Goal: Check status: Check status

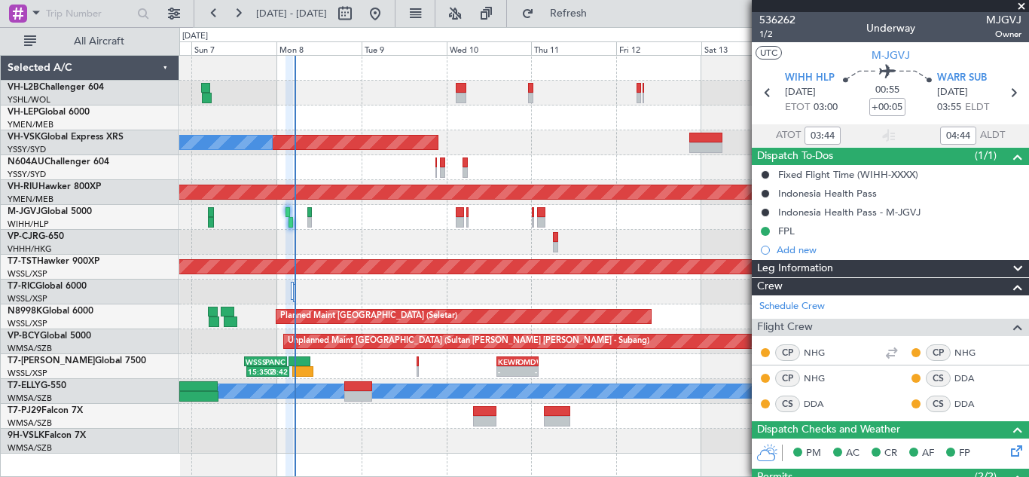
type input "10:44"
type input "11:44"
type input "03:44"
type input "04:44"
type input "[PERSON_NAME] (HHAFI)"
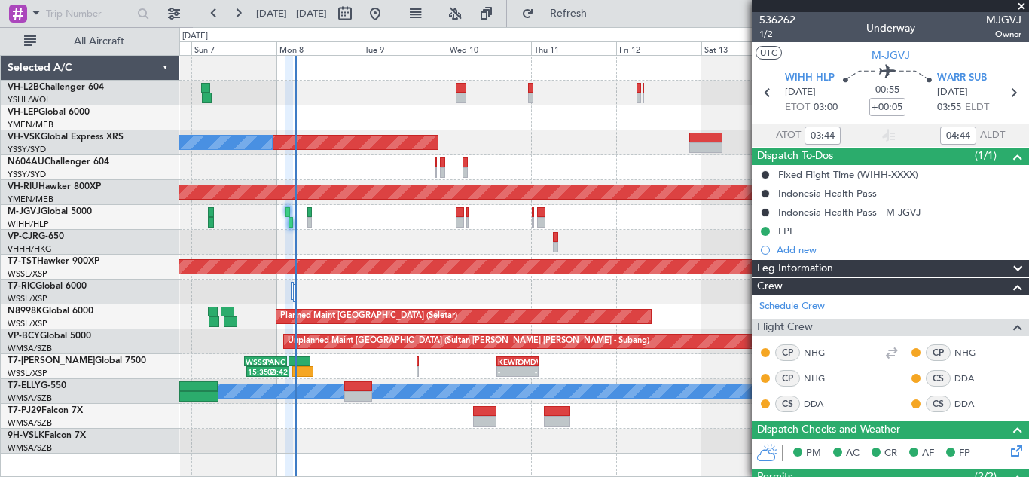
type input "[PERSON_NAME] (HHAFI)"
click at [44, 215] on link "M-JGVJ Global 5000" at bounding box center [50, 211] width 84 height 9
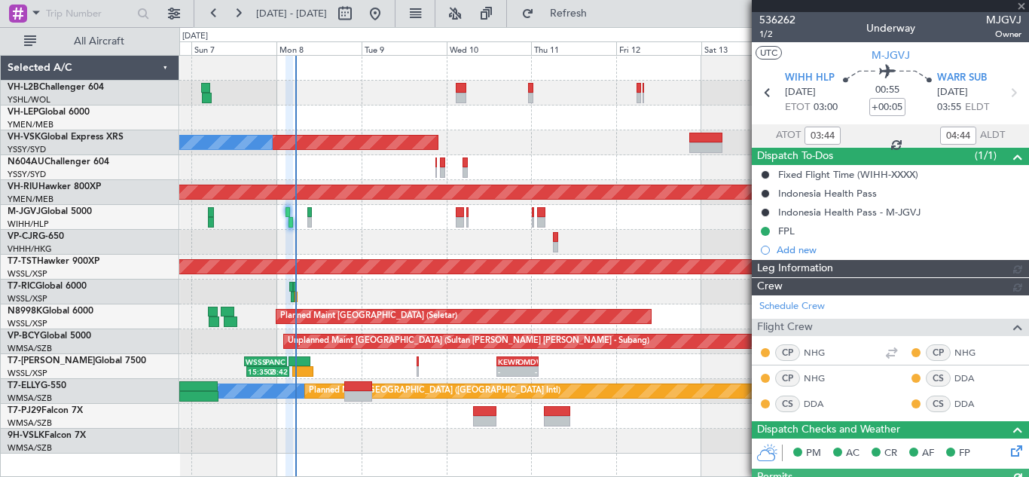
type input "[PERSON_NAME] (HHAFI)"
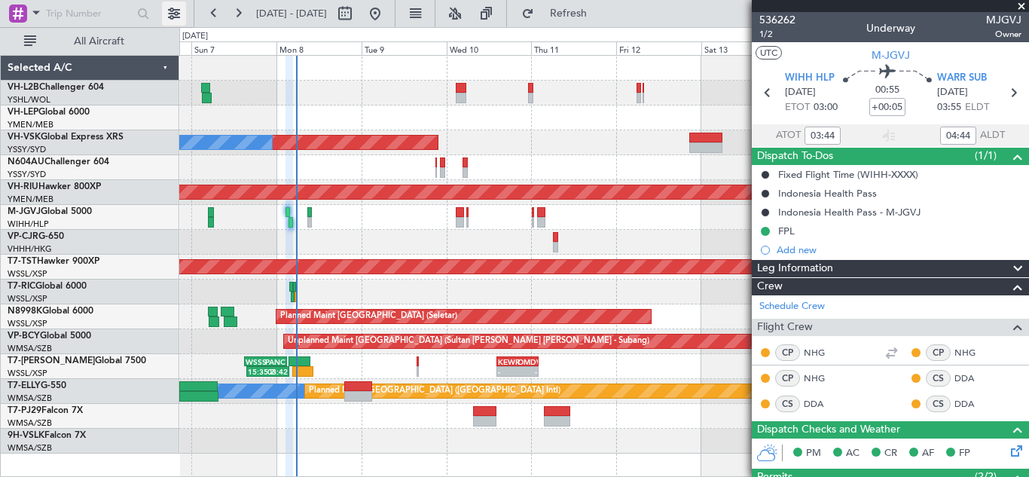
type input "[PERSON_NAME] (HHAFI)"
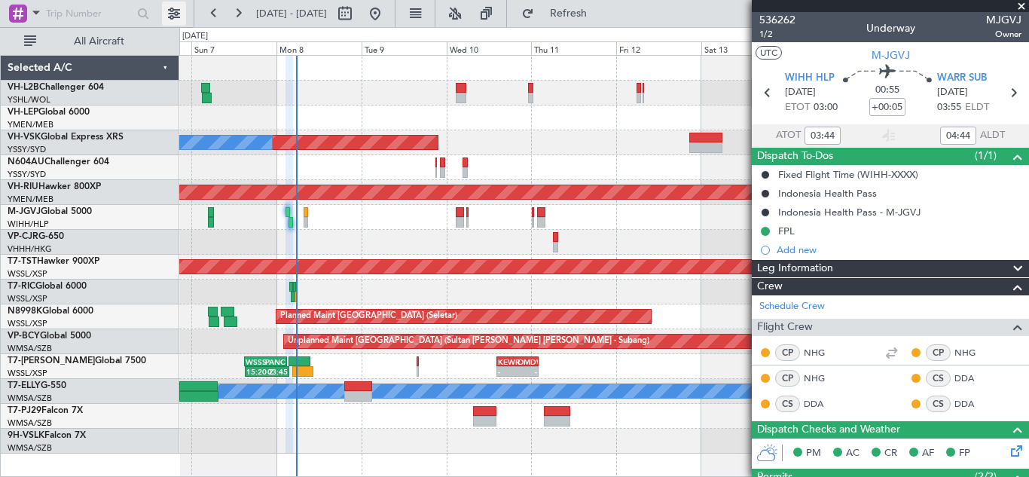
type input "[PERSON_NAME] (HHAFI)"
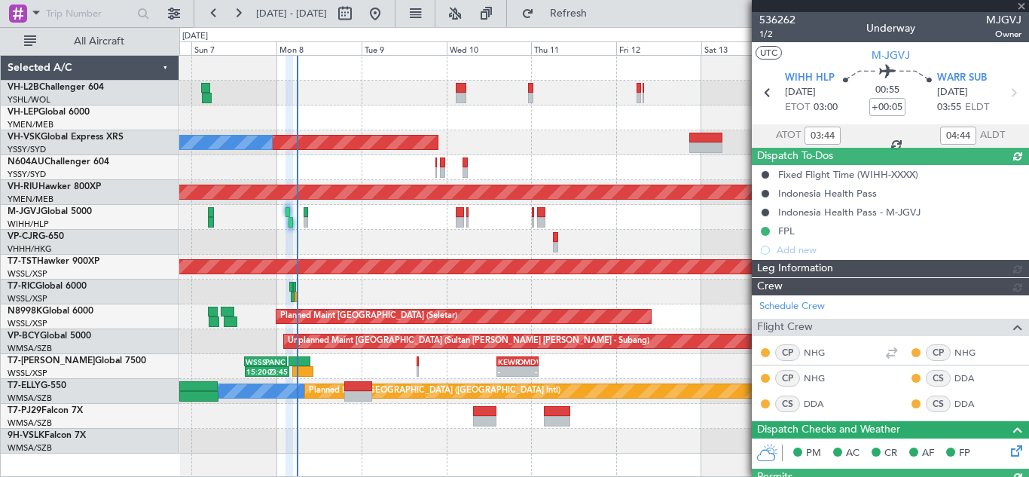
type input "[PERSON_NAME] (HHAFI)"
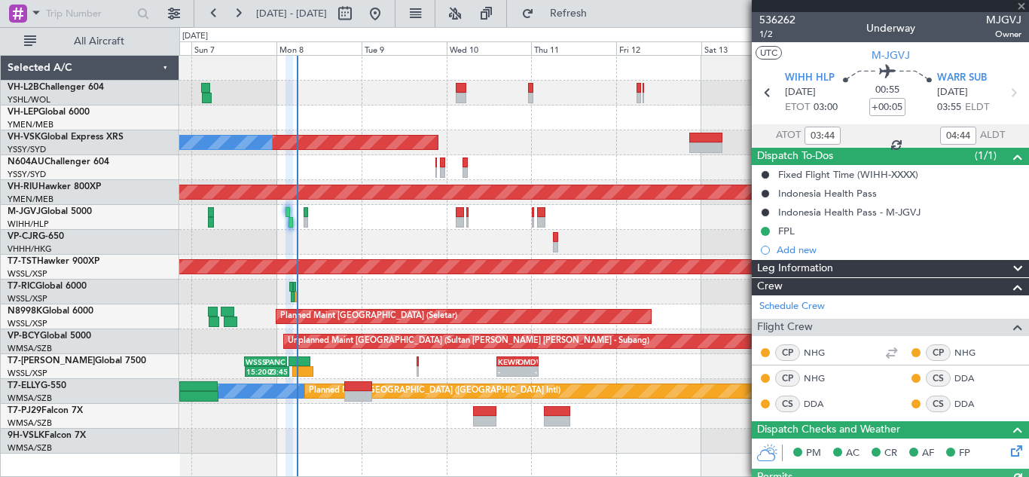
type input "[PERSON_NAME] (HHAFI)"
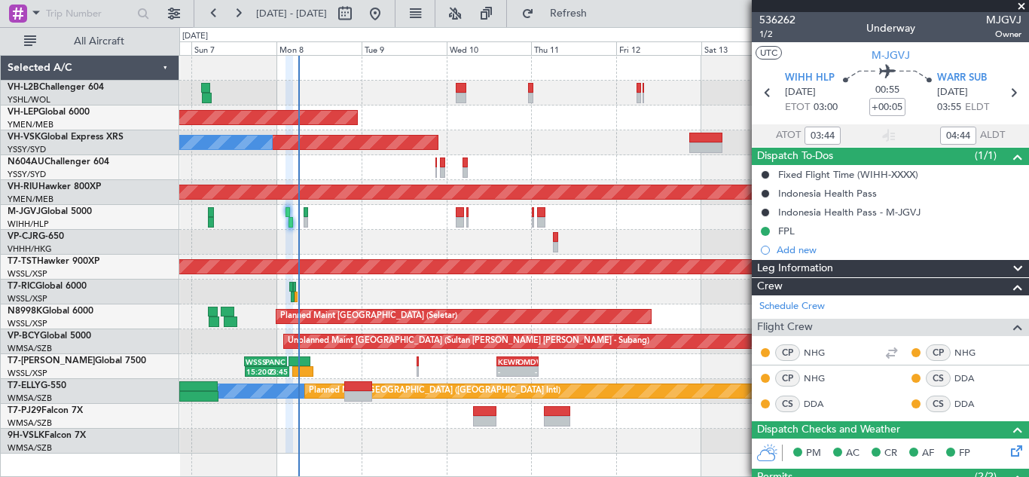
type input "[PERSON_NAME] (HHAFI)"
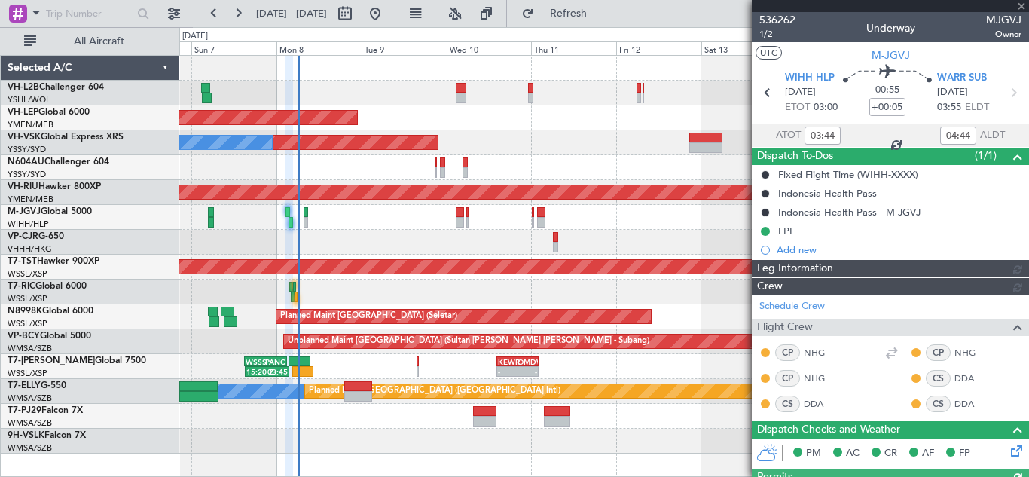
type input "[PERSON_NAME] (HHAFI)"
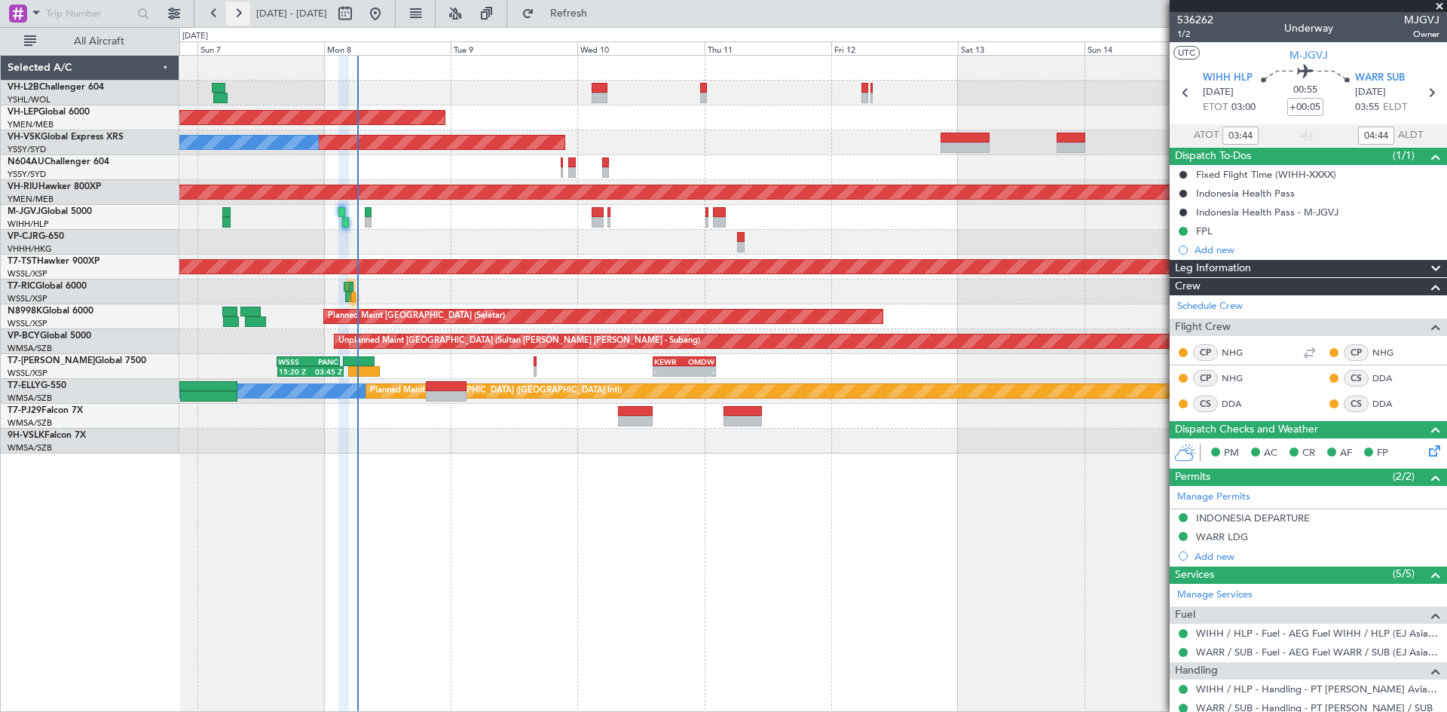
click at [246, 15] on button at bounding box center [238, 14] width 24 height 24
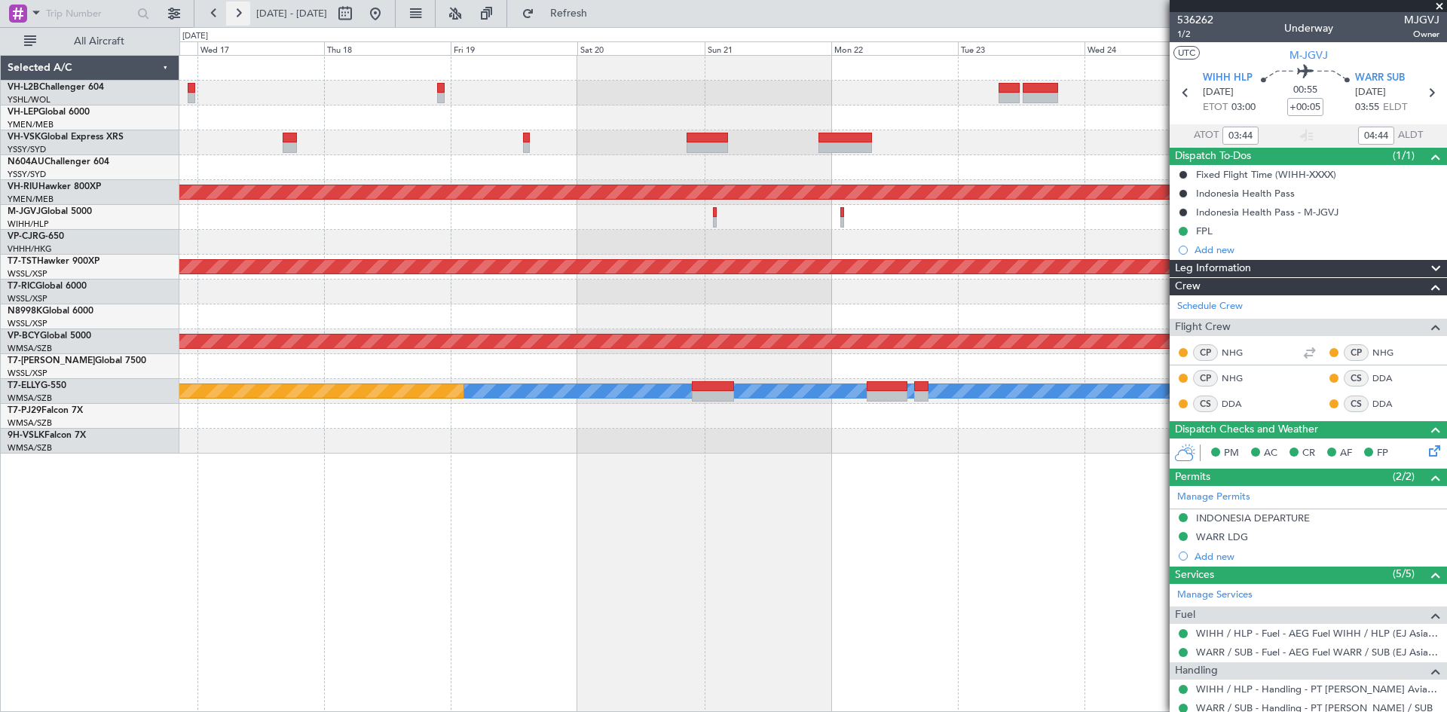
click at [246, 15] on button at bounding box center [238, 14] width 24 height 24
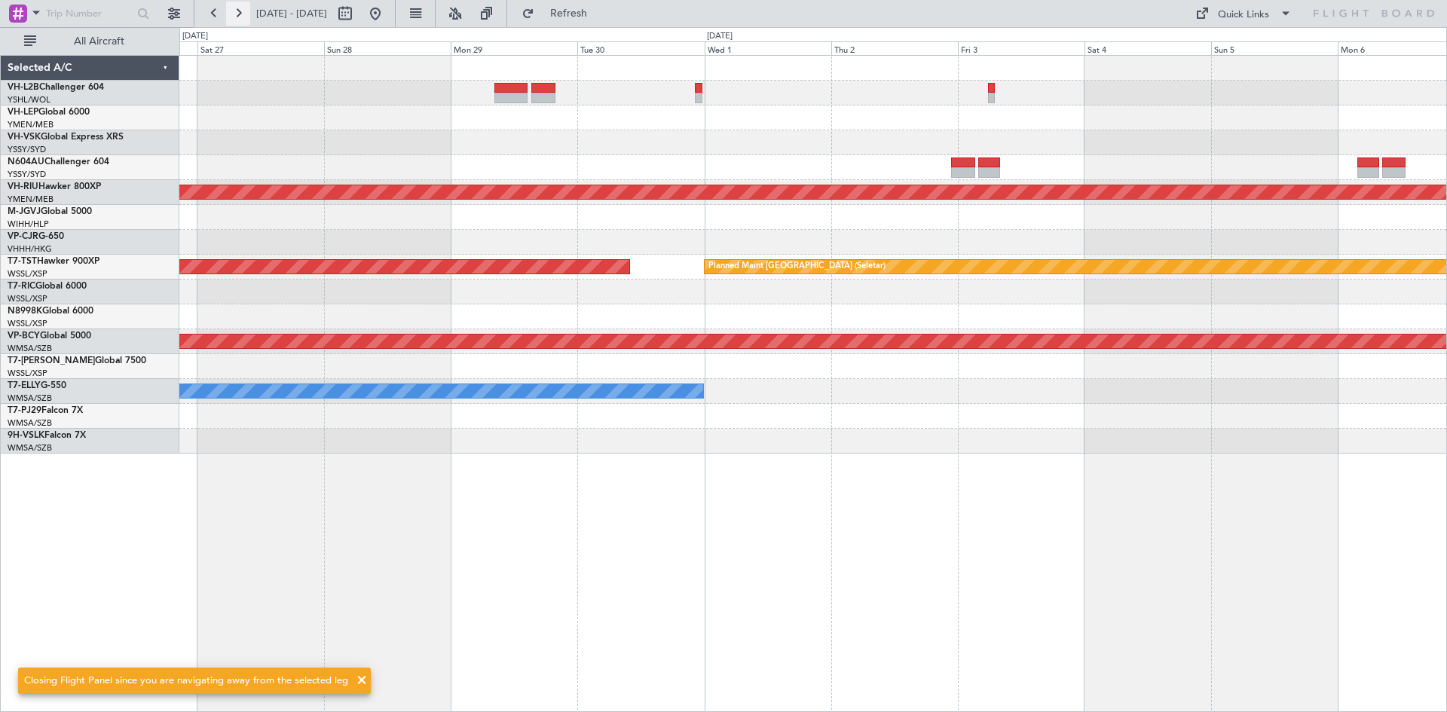
click at [246, 15] on button at bounding box center [238, 14] width 24 height 24
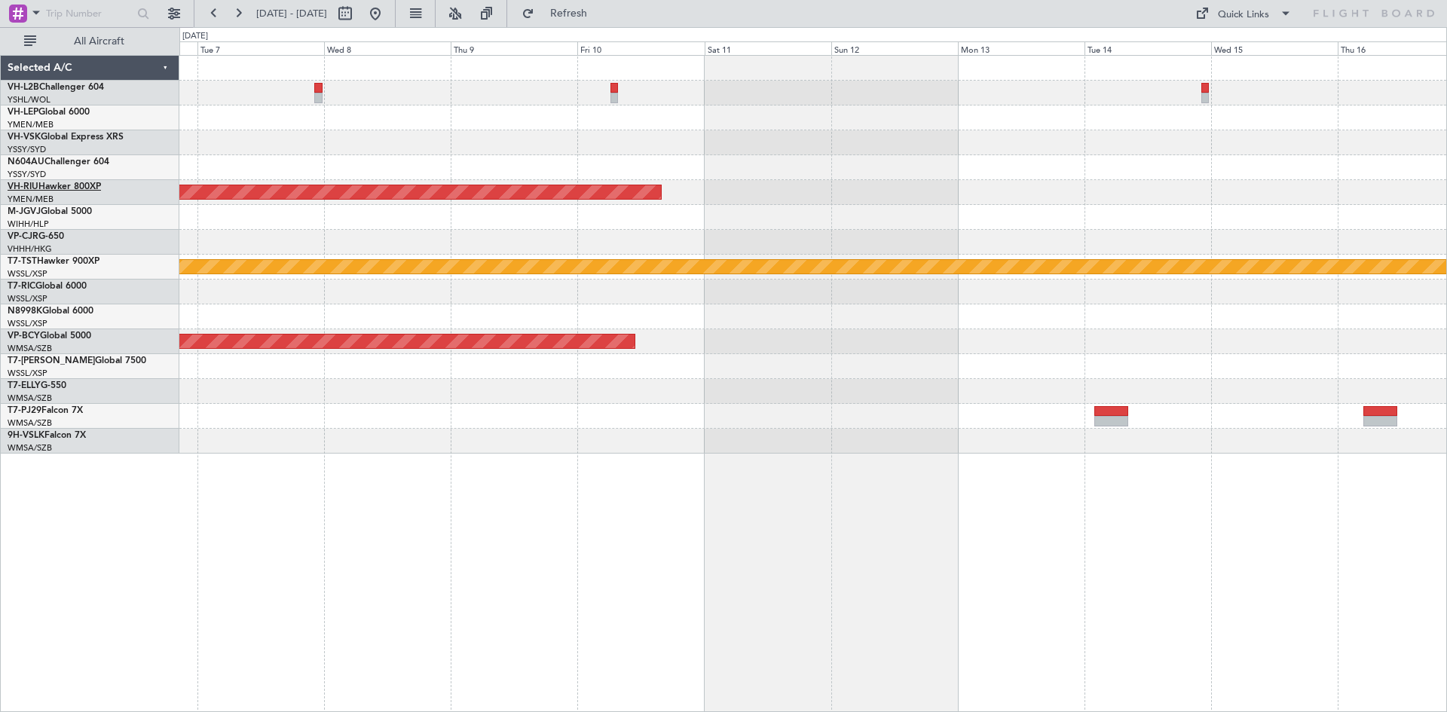
click at [57, 184] on link "VH-RIU Hawker 800XP" at bounding box center [54, 186] width 93 height 9
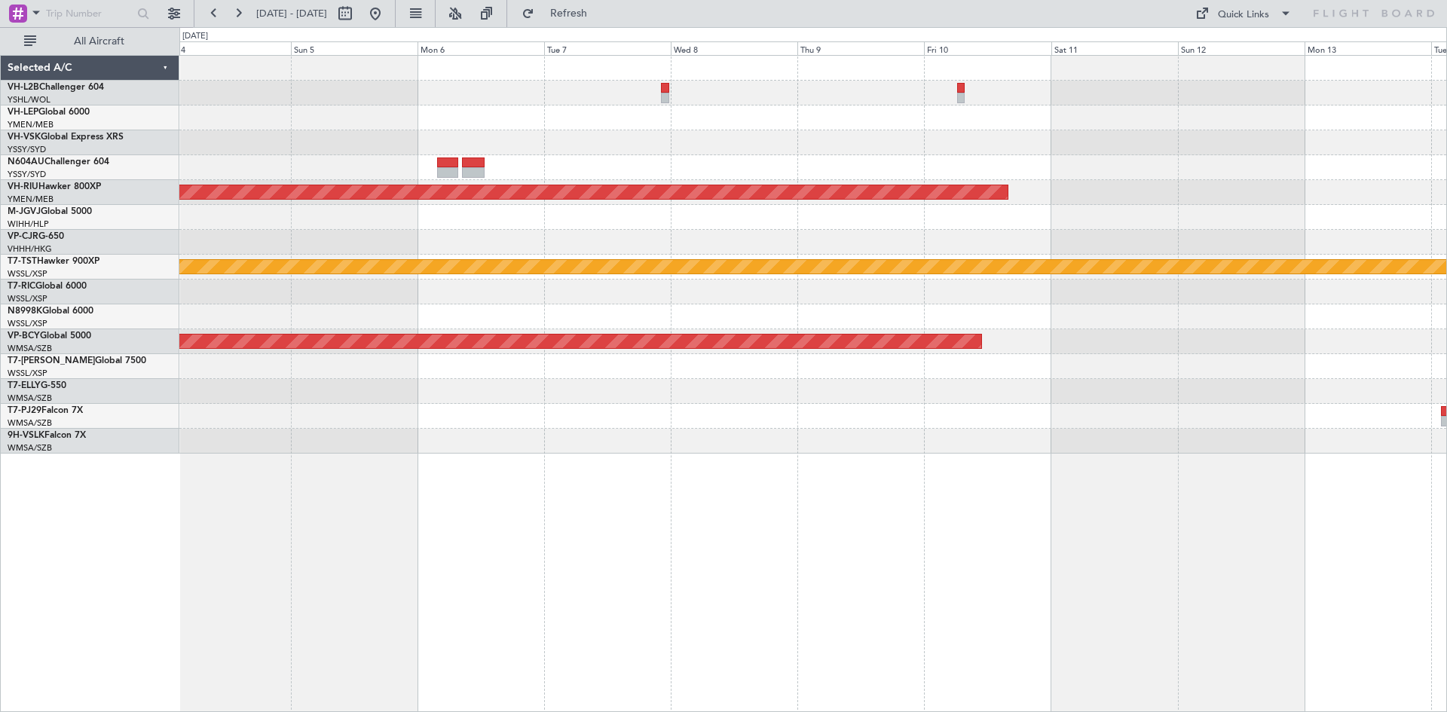
click at [1028, 98] on div "Planned Maint [GEOGRAPHIC_DATA] ([GEOGRAPHIC_DATA]) Planned Maint [GEOGRAPHIC_D…" at bounding box center [812, 255] width 1267 height 398
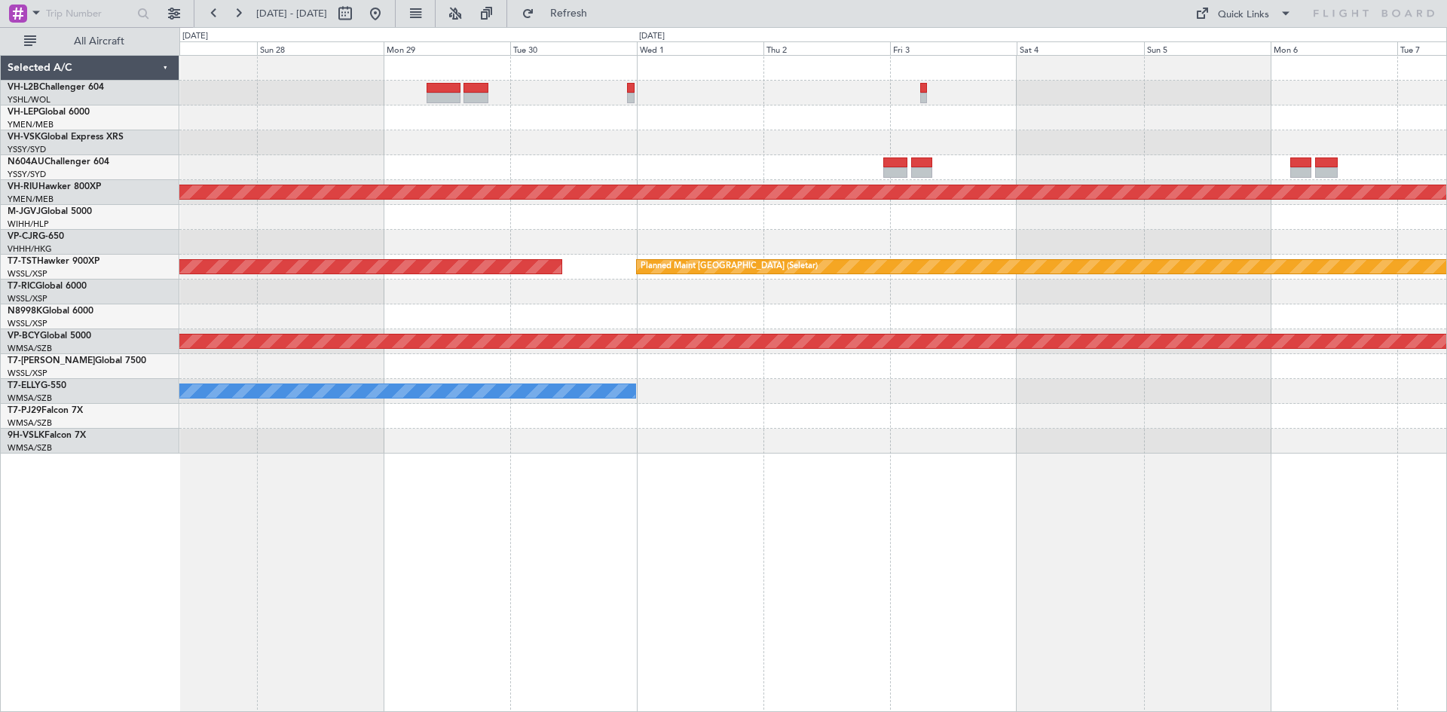
click at [1028, 124] on div "Planned Maint [GEOGRAPHIC_DATA] ([GEOGRAPHIC_DATA]) Planned Maint [GEOGRAPHIC_D…" at bounding box center [812, 255] width 1267 height 398
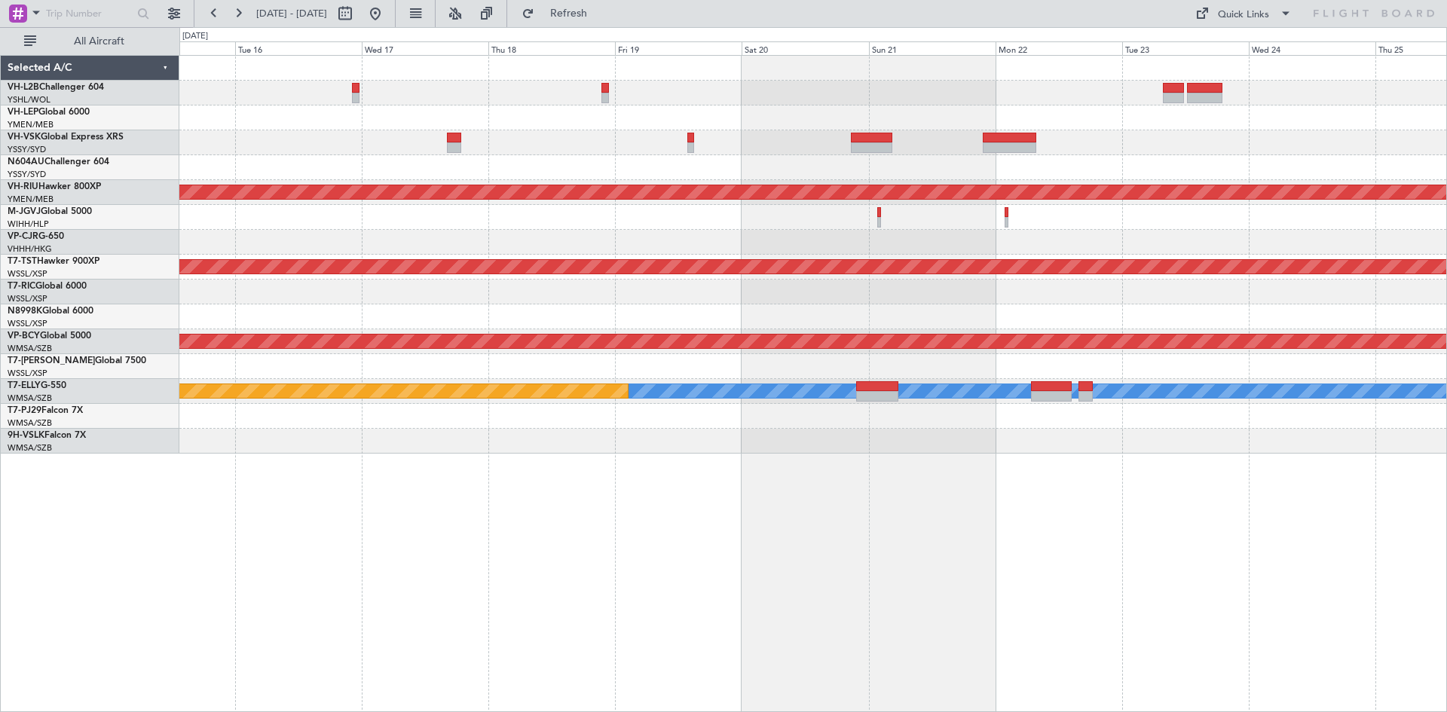
click at [1028, 148] on div "Planned Maint [GEOGRAPHIC_DATA] ([GEOGRAPHIC_DATA]) Planned Maint [GEOGRAPHIC_D…" at bounding box center [812, 255] width 1267 height 398
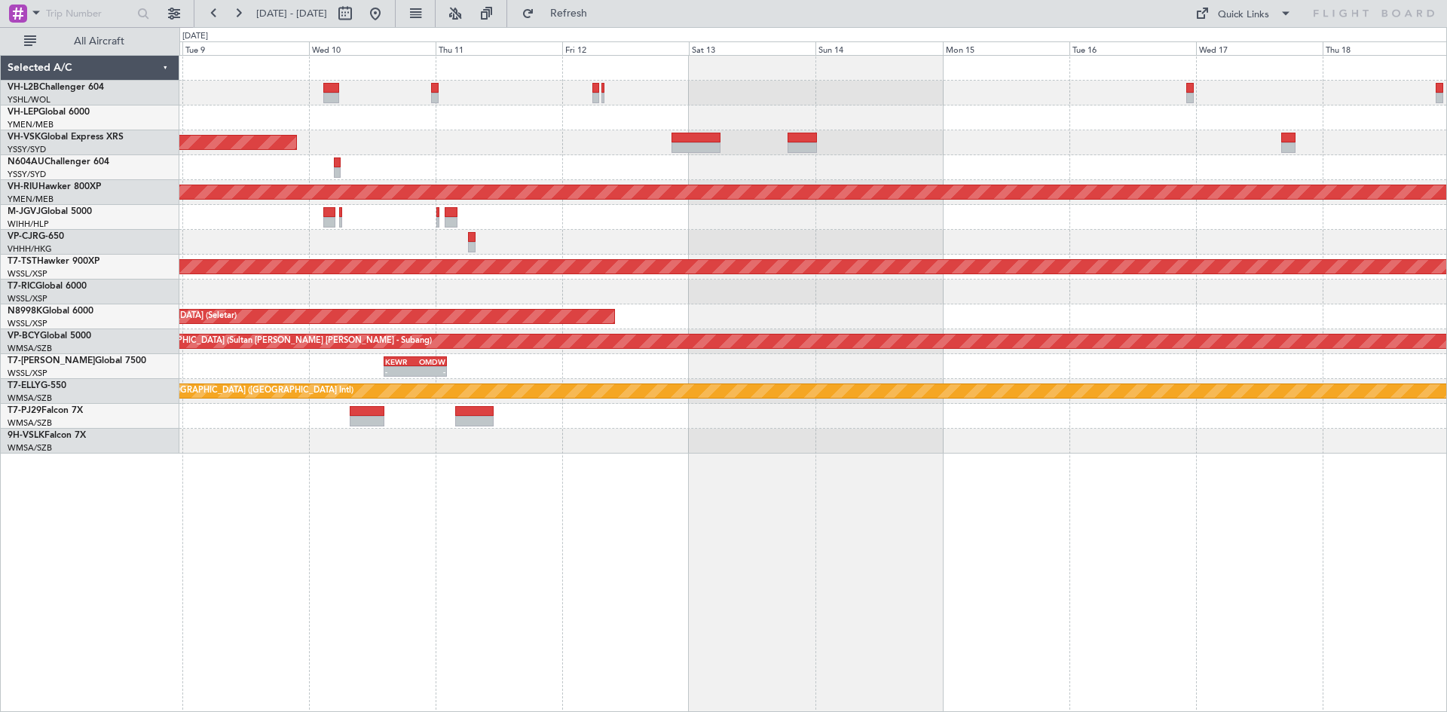
click at [1028, 180] on div "Planned Maint [GEOGRAPHIC_DATA] ([GEOGRAPHIC_DATA])" at bounding box center [812, 192] width 1267 height 25
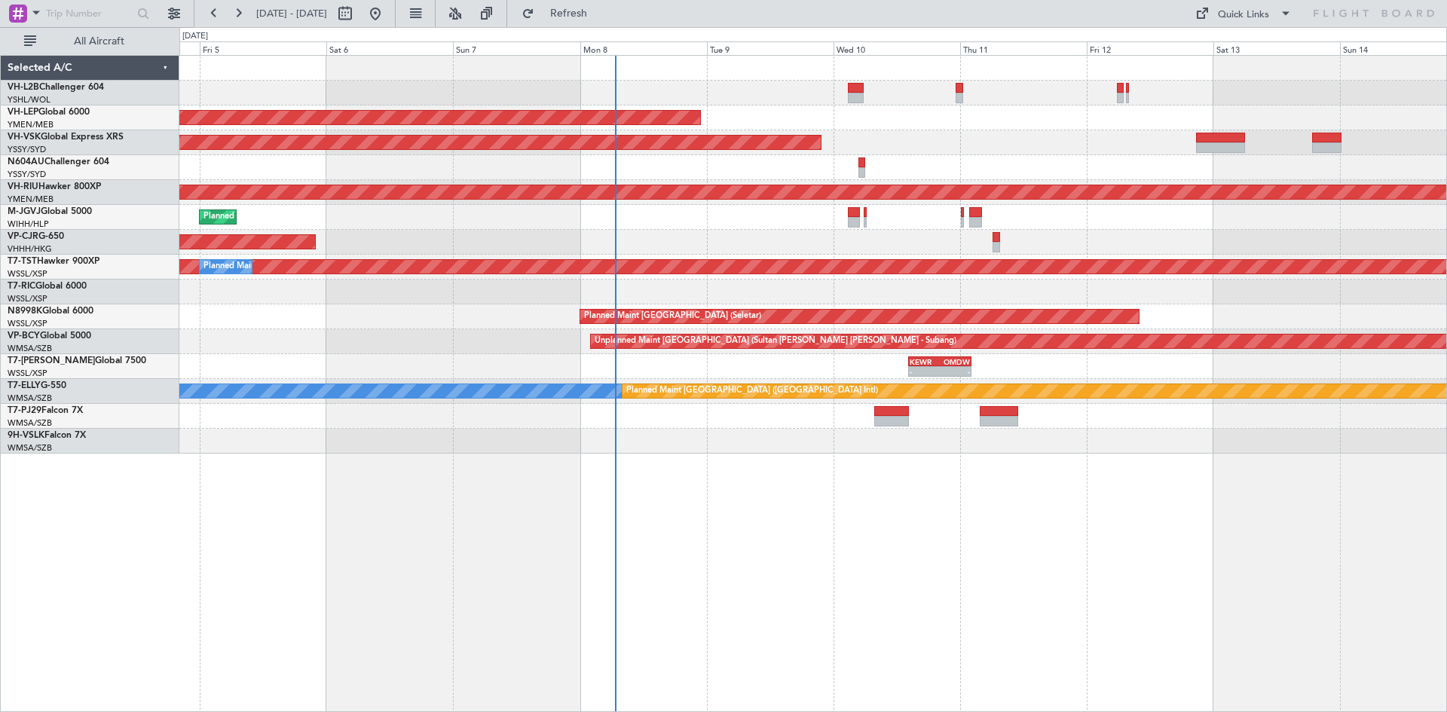
click at [983, 218] on div "Unplanned Maint Wichita (Wichita Mid-continent) Unplanned Maint Sydney ([PERSON…" at bounding box center [812, 255] width 1267 height 398
click at [860, 222] on div "Planned Maint [GEOGRAPHIC_DATA] (Seletar)" at bounding box center [812, 217] width 1267 height 25
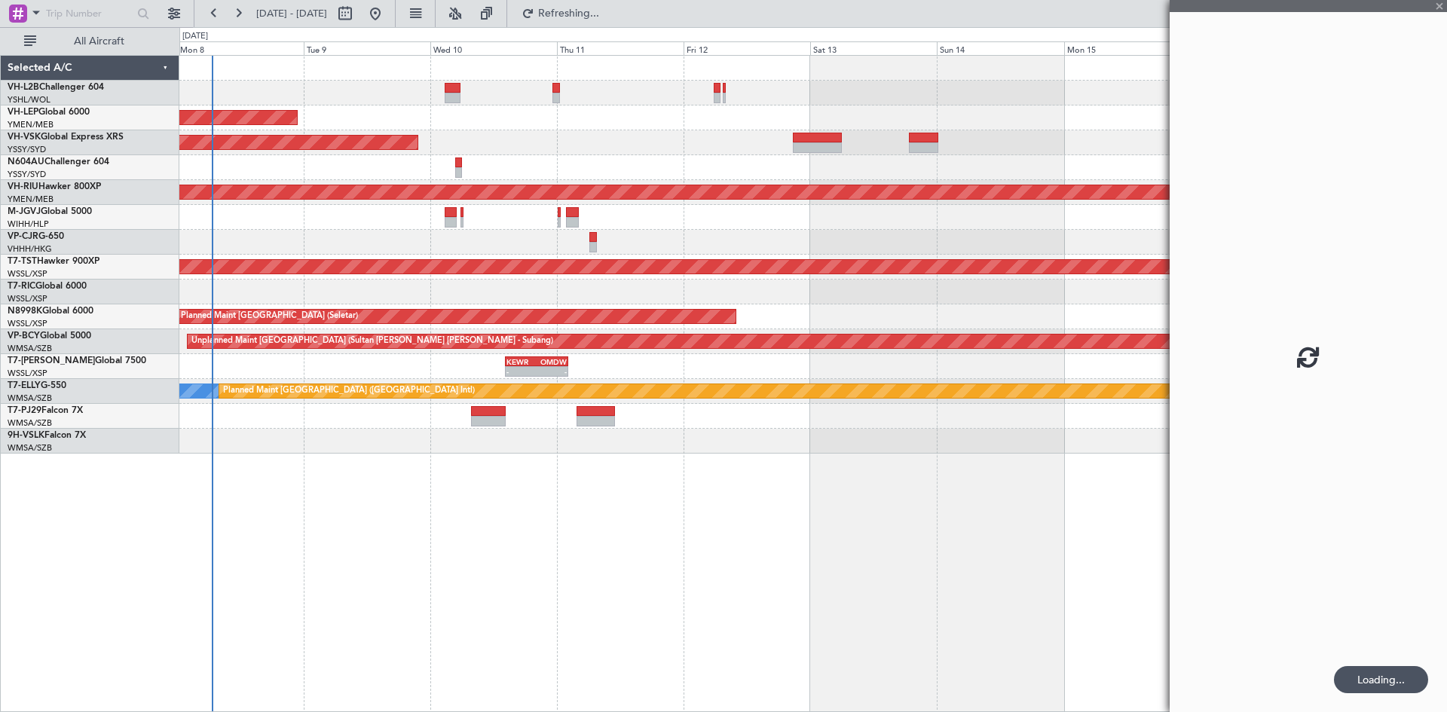
click at [644, 255] on div "Unplanned Maint Wichita (Wichita Mid-continent) Unplanned Maint Sydney ([PERSON…" at bounding box center [812, 255] width 1267 height 398
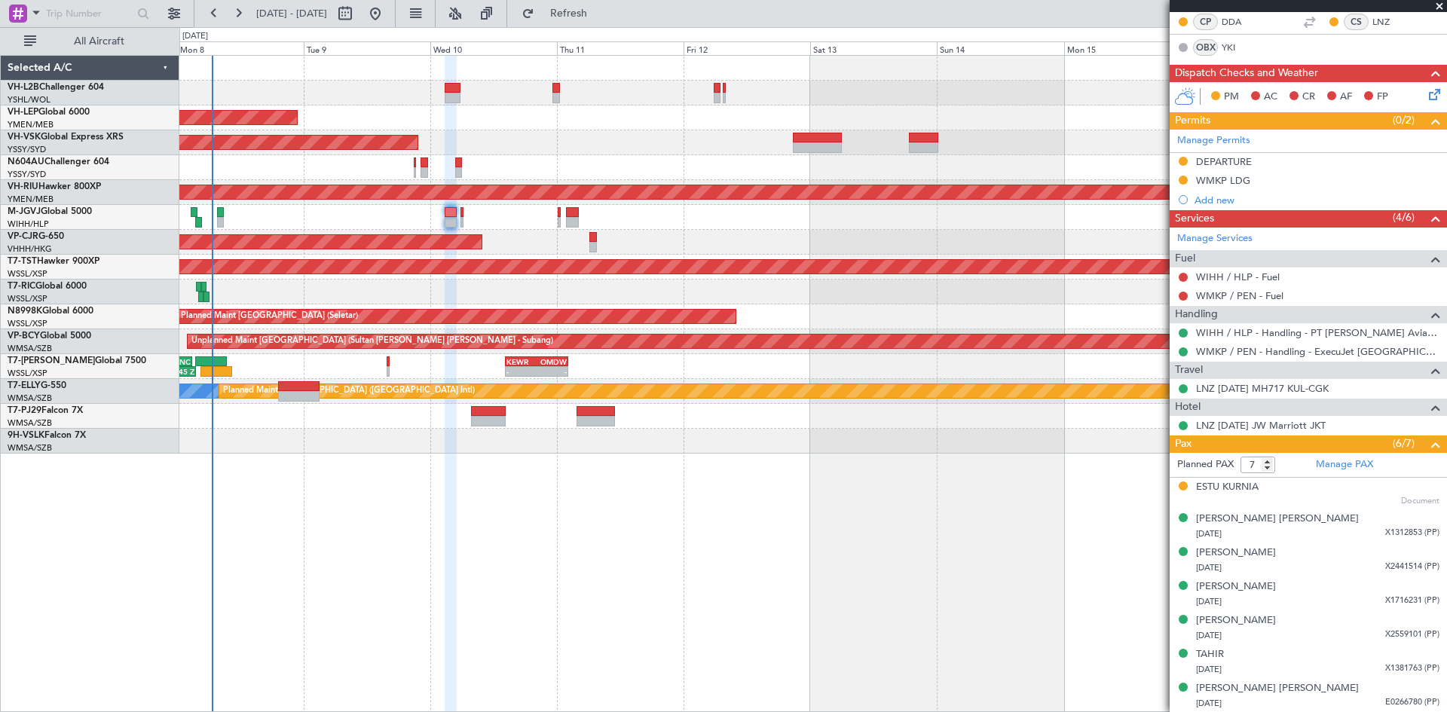
scroll to position [67, 0]
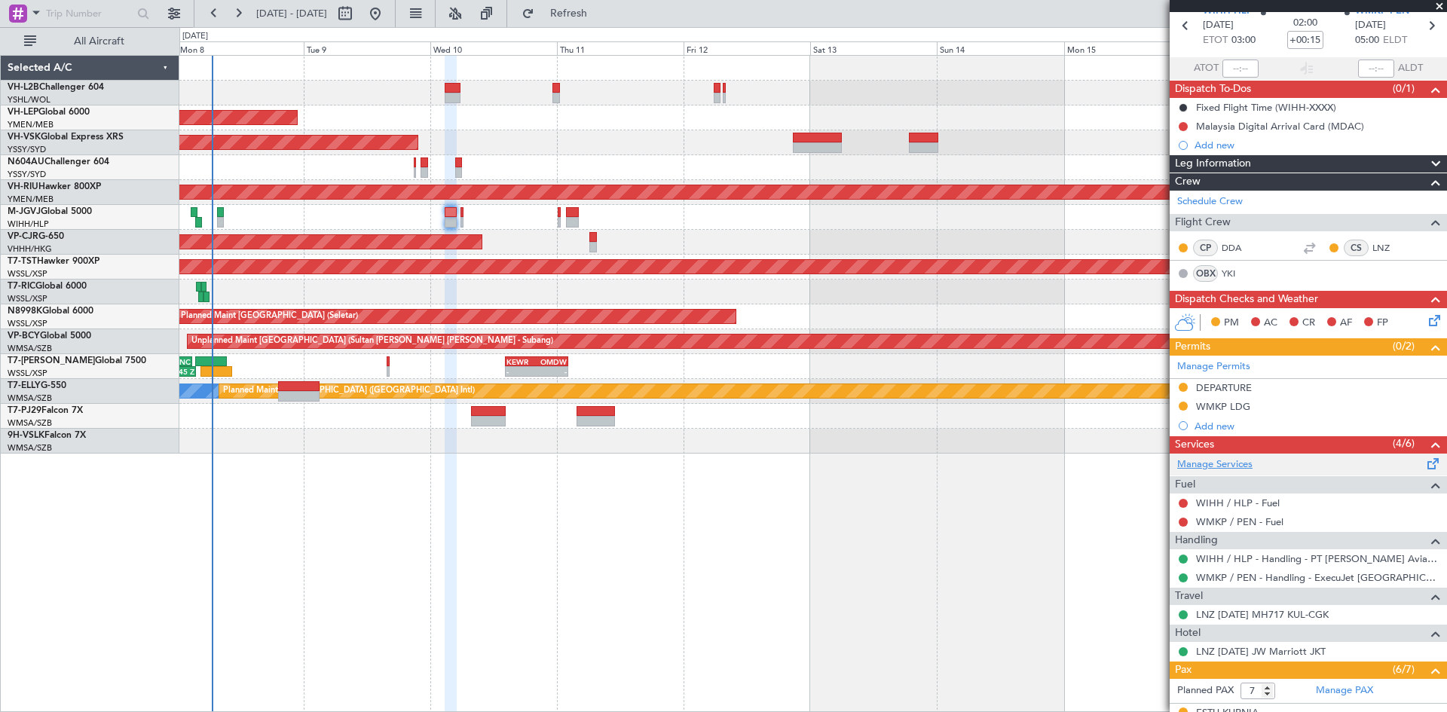
click at [1028, 458] on link "Manage Services" at bounding box center [1214, 464] width 75 height 15
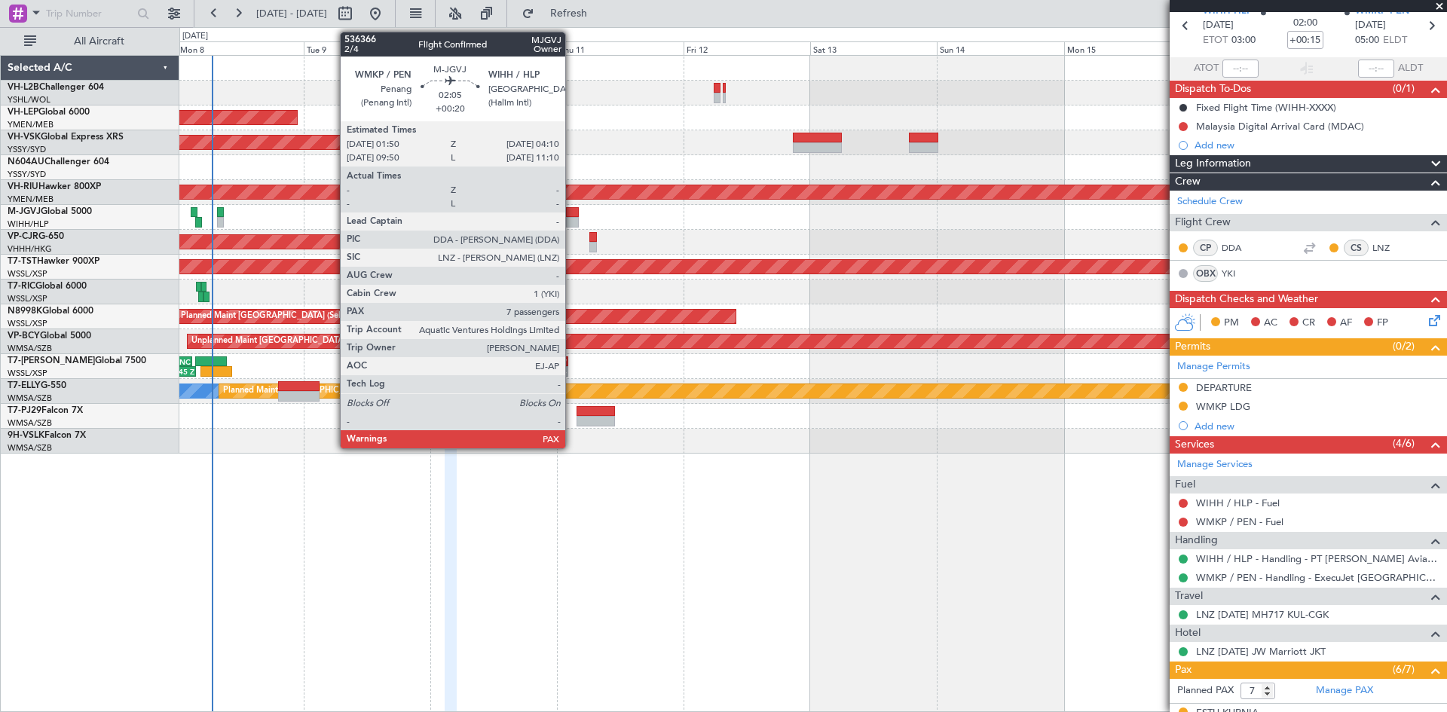
click at [572, 212] on div at bounding box center [572, 212] width 13 height 11
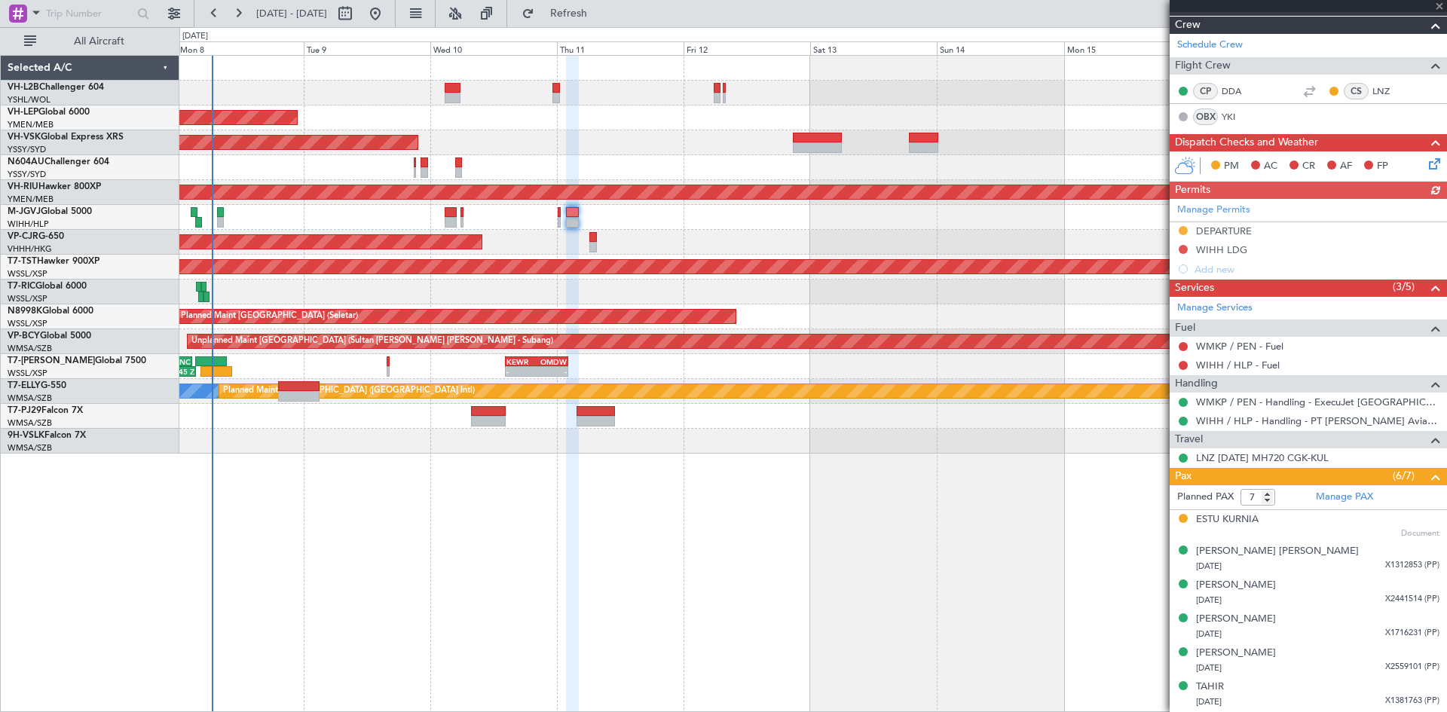
scroll to position [256, 0]
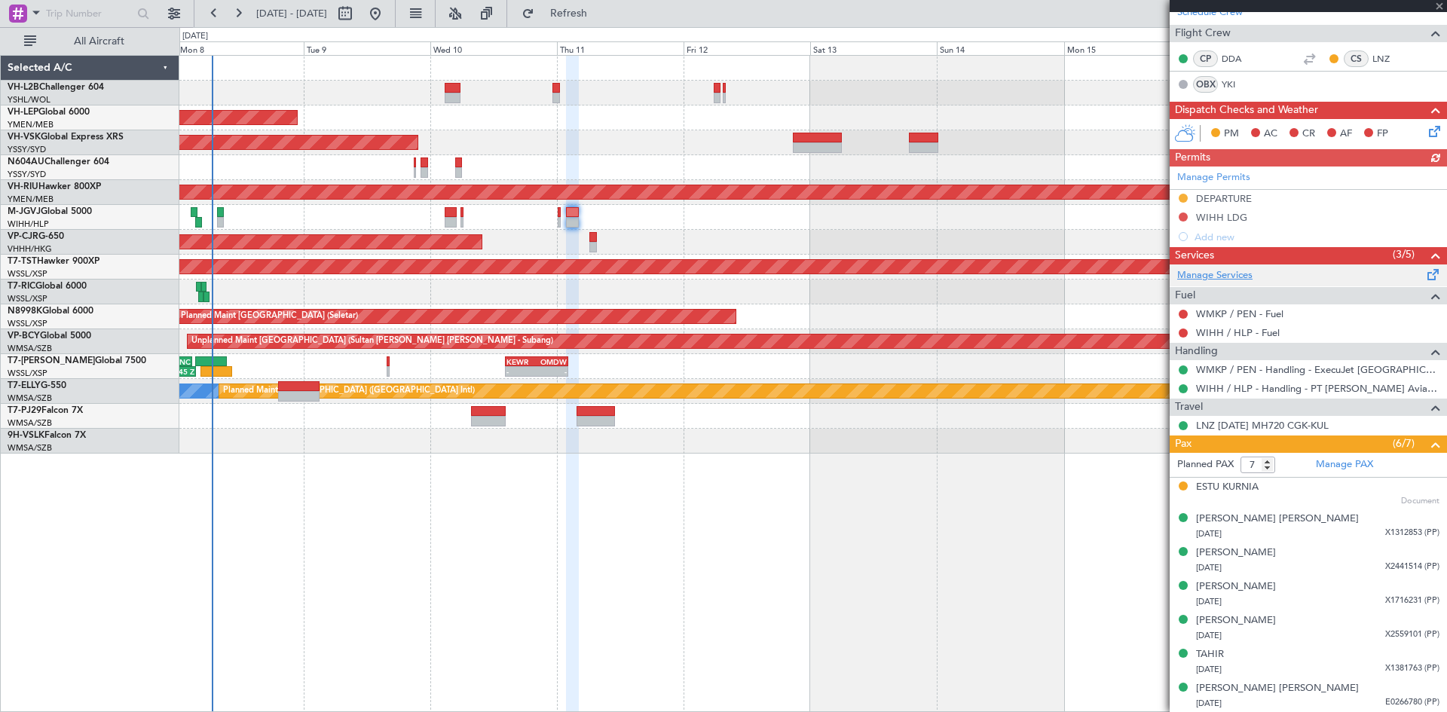
click at [1028, 279] on link "Manage Services" at bounding box center [1214, 275] width 75 height 15
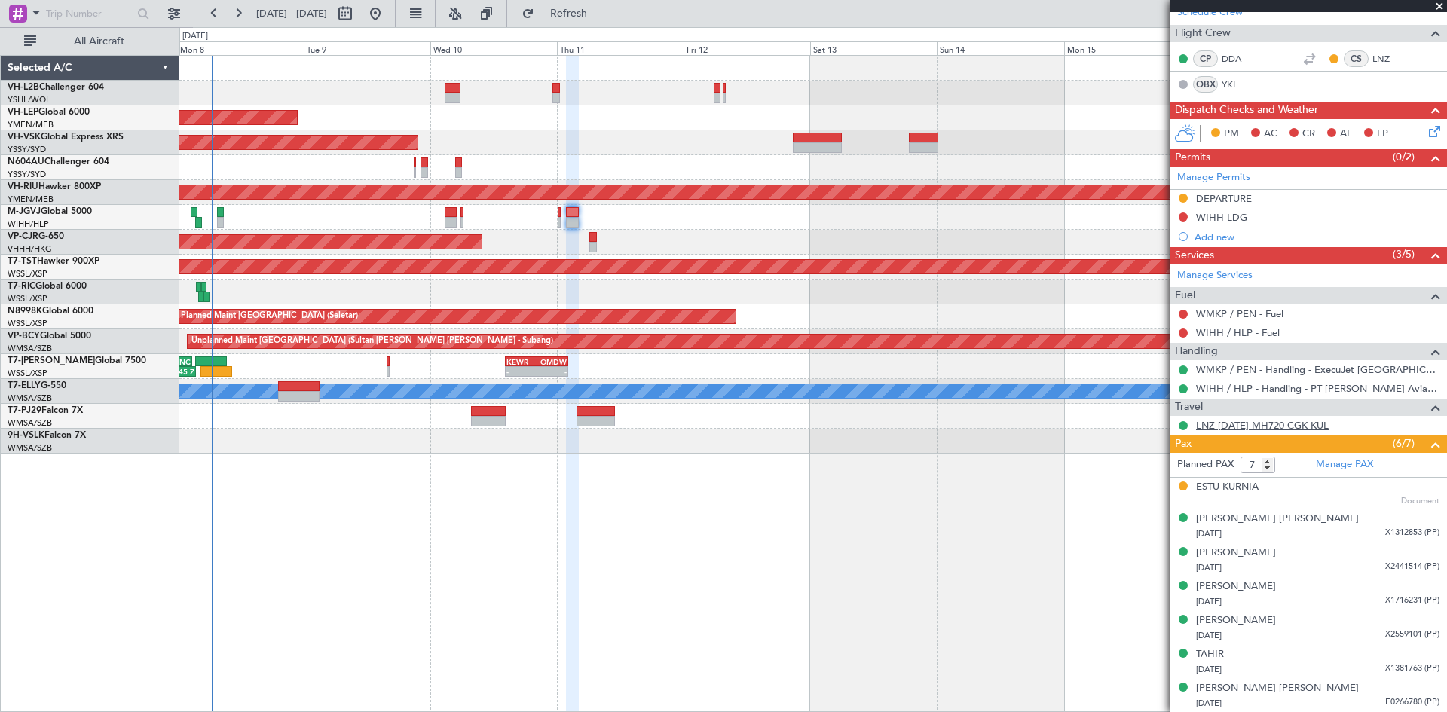
click at [1028, 427] on link "LNZ [DATE] MH720 CGK-KUL" at bounding box center [1262, 425] width 133 height 13
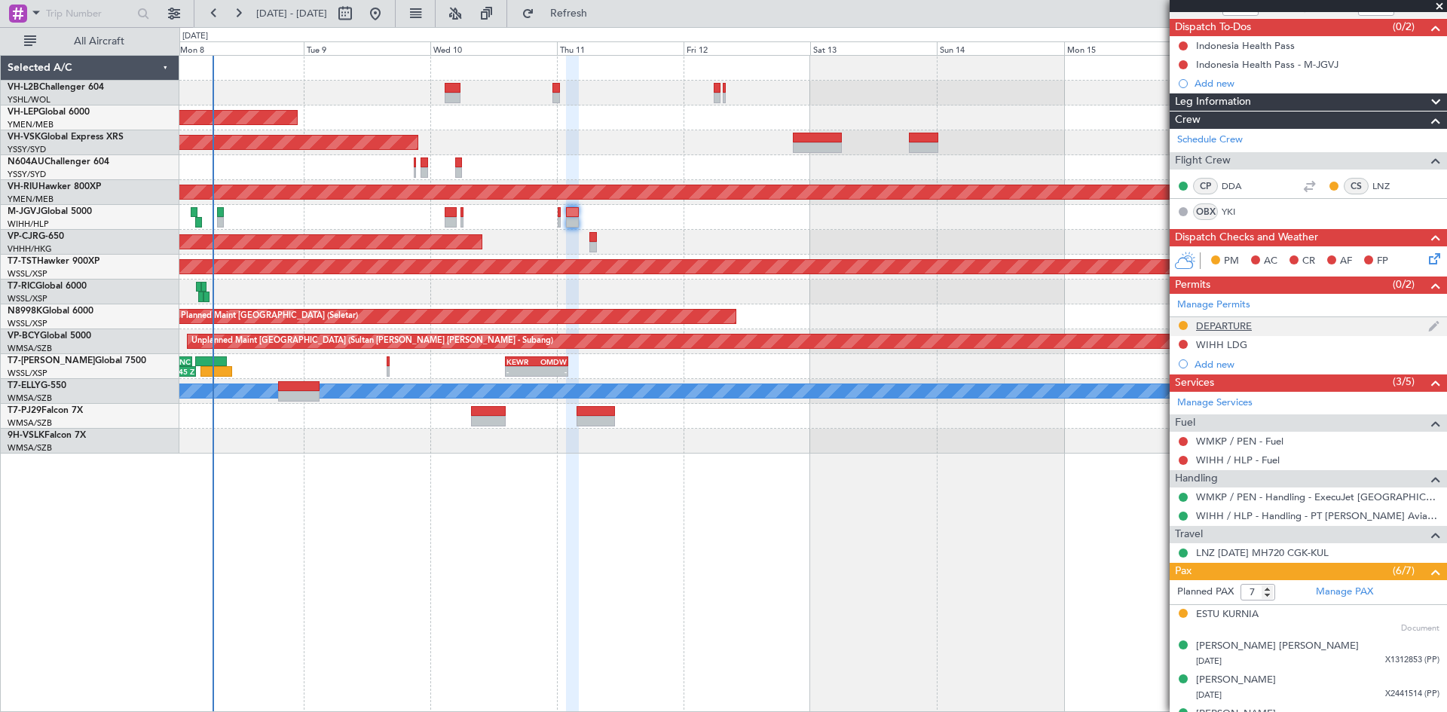
scroll to position [0, 0]
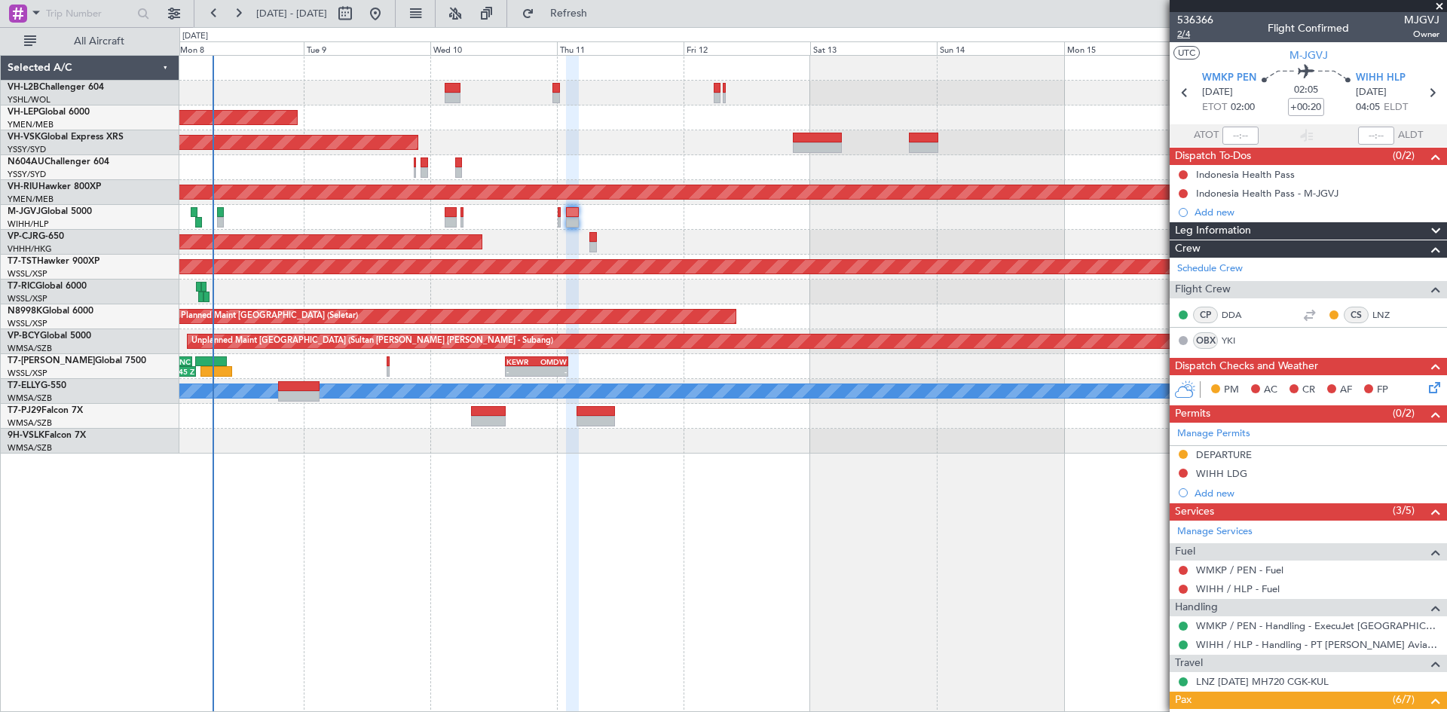
click at [1028, 35] on span "2/4" at bounding box center [1195, 34] width 36 height 13
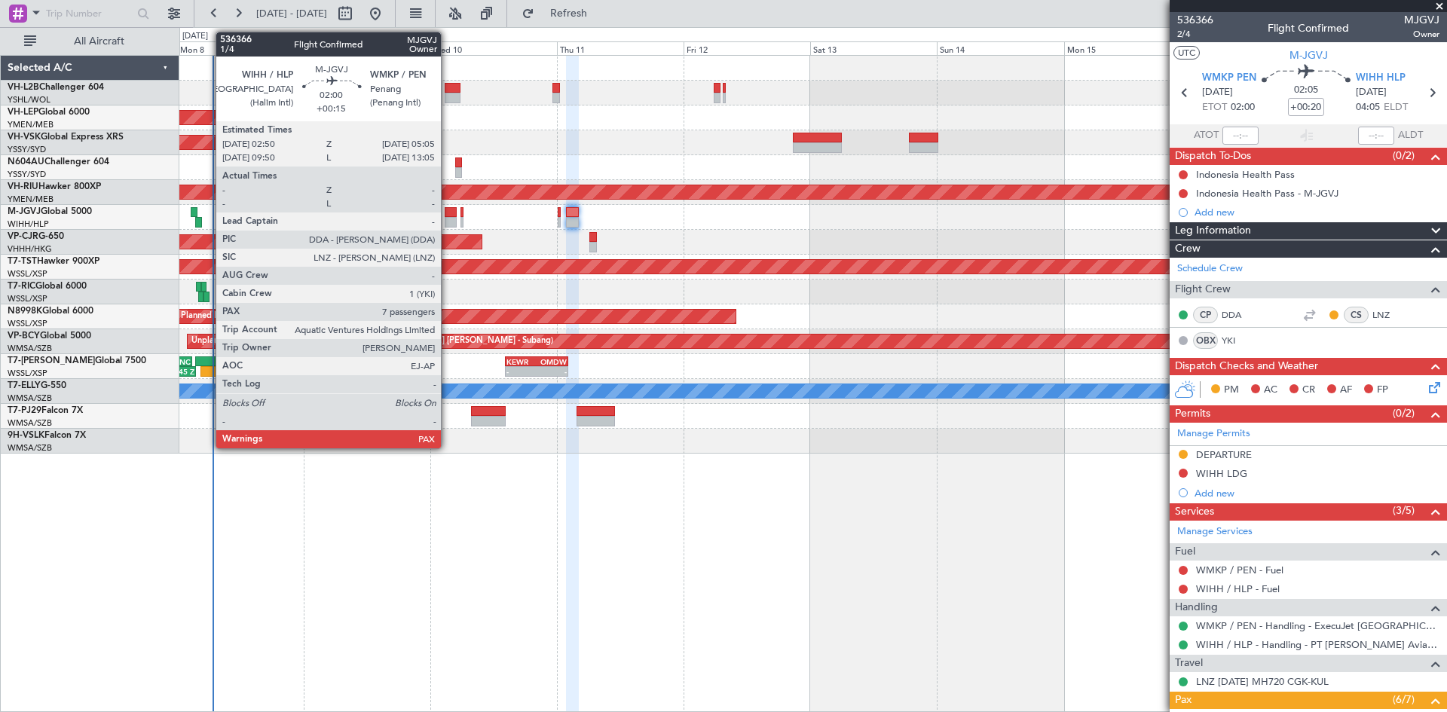
click at [448, 221] on div at bounding box center [451, 222] width 12 height 11
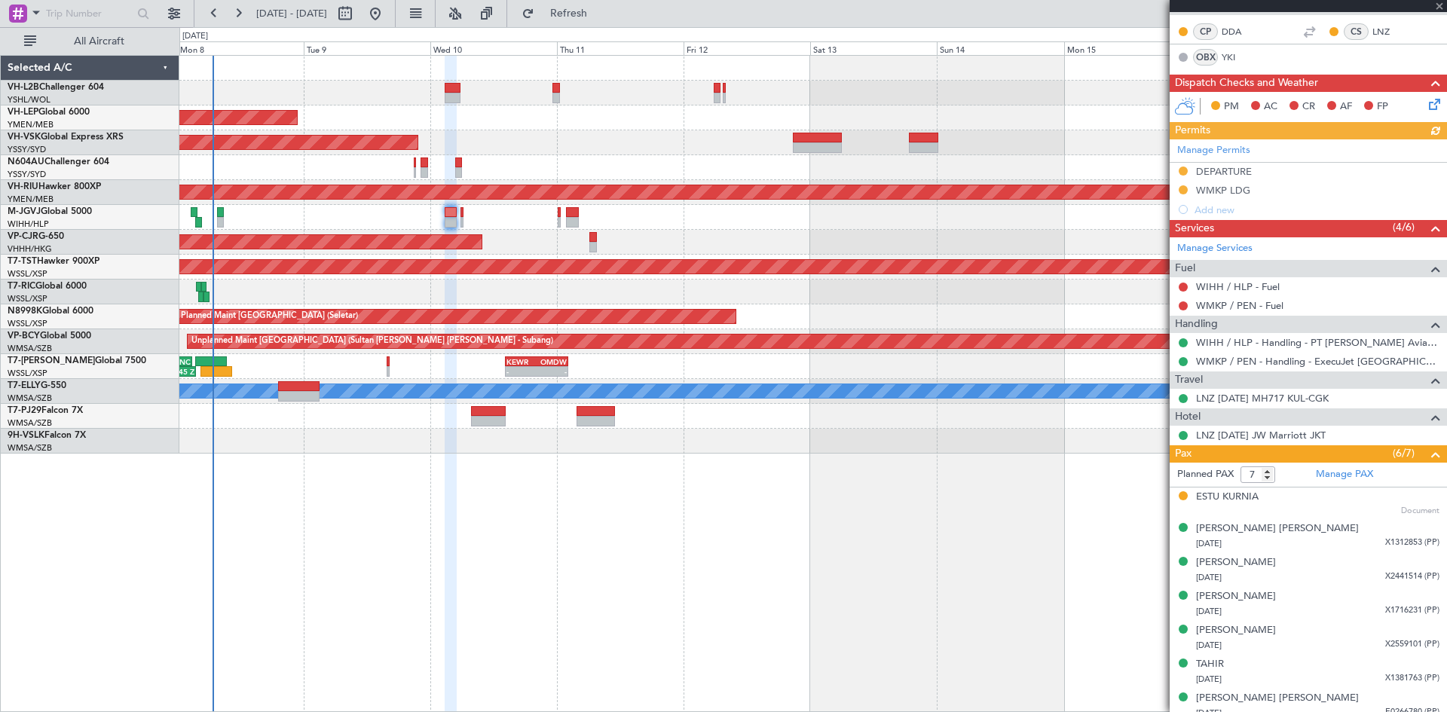
scroll to position [293, 0]
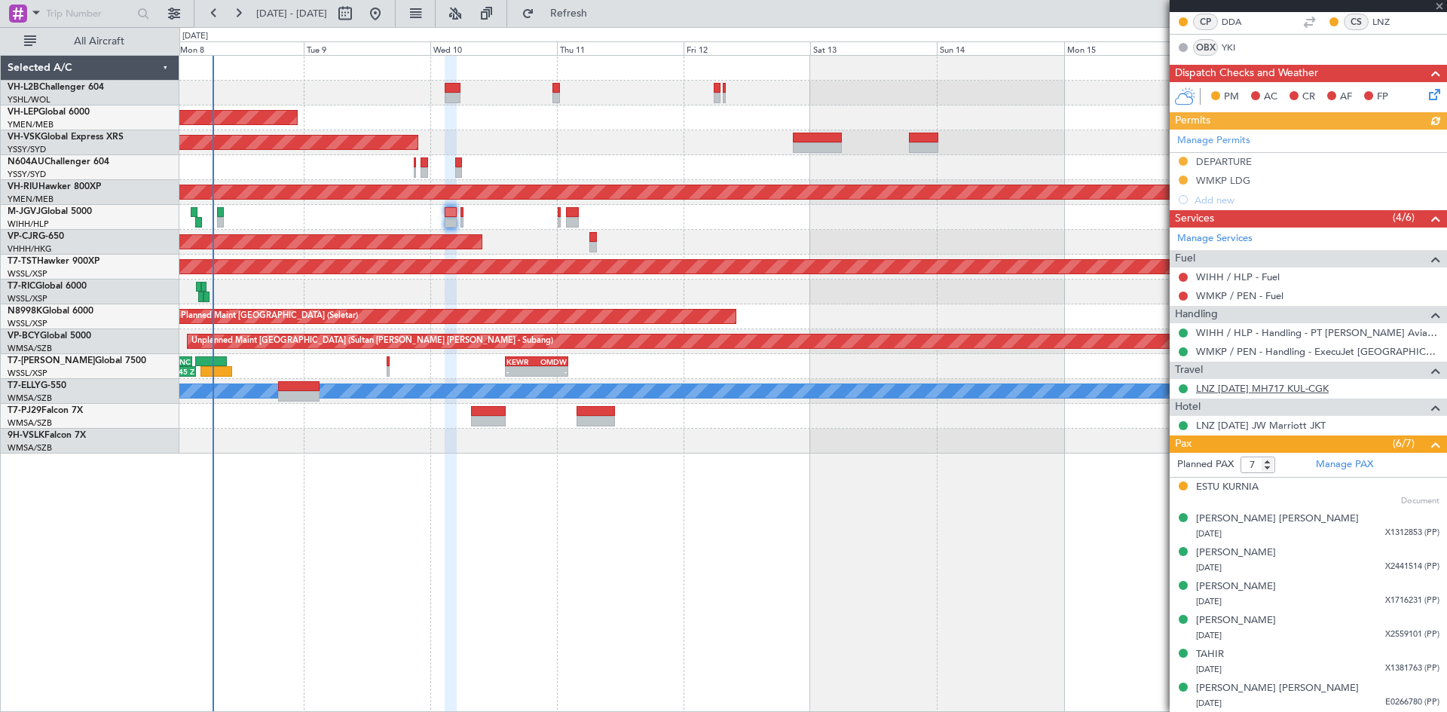
click at [1028, 389] on link "LNZ [DATE] MH717 KUL-CGK" at bounding box center [1262, 388] width 133 height 13
click at [1028, 435] on div "Pax (6/7) Planned PAX 7 Manage PAX ESTU KURNIA Document [PERSON_NAME] [PERSON_N…" at bounding box center [1307, 574] width 277 height 278
click at [1028, 427] on link "LNZ [DATE] JW Marriott JKT" at bounding box center [1261, 425] width 130 height 13
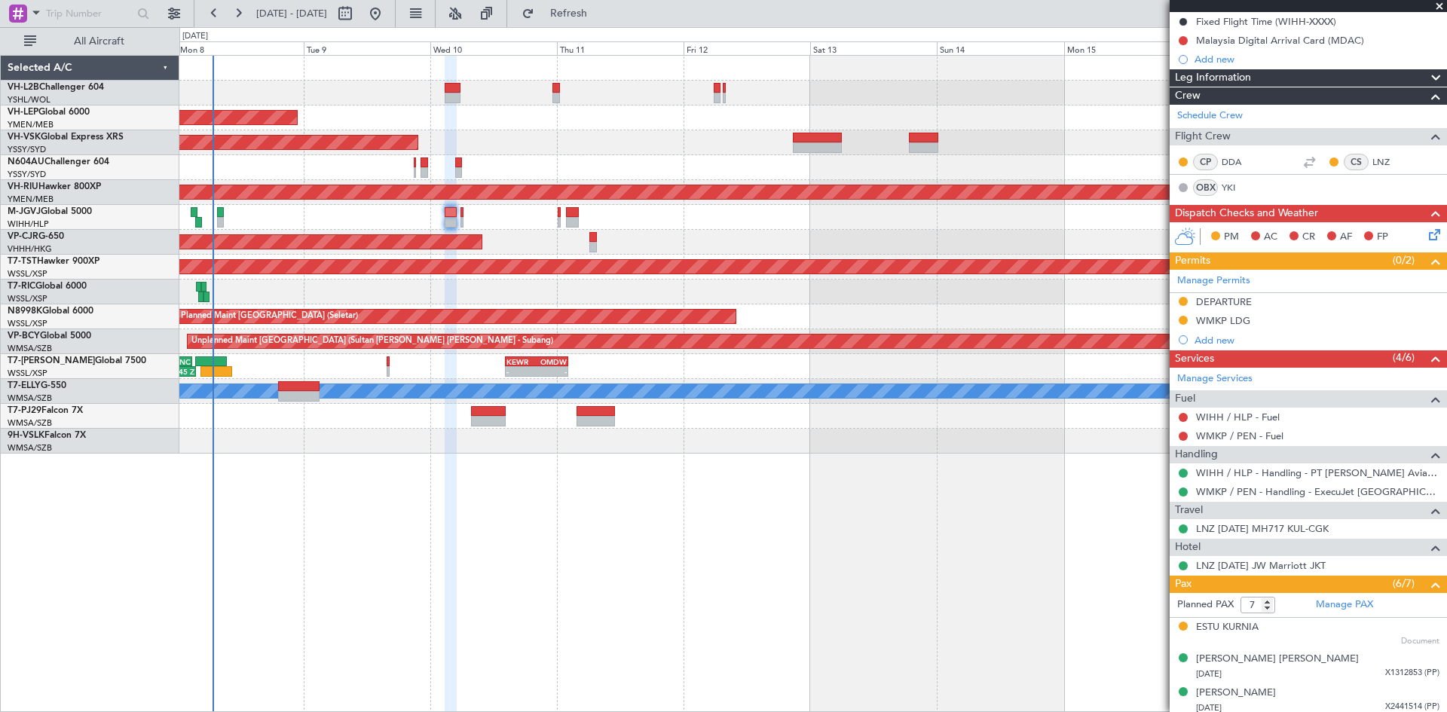
scroll to position [0, 0]
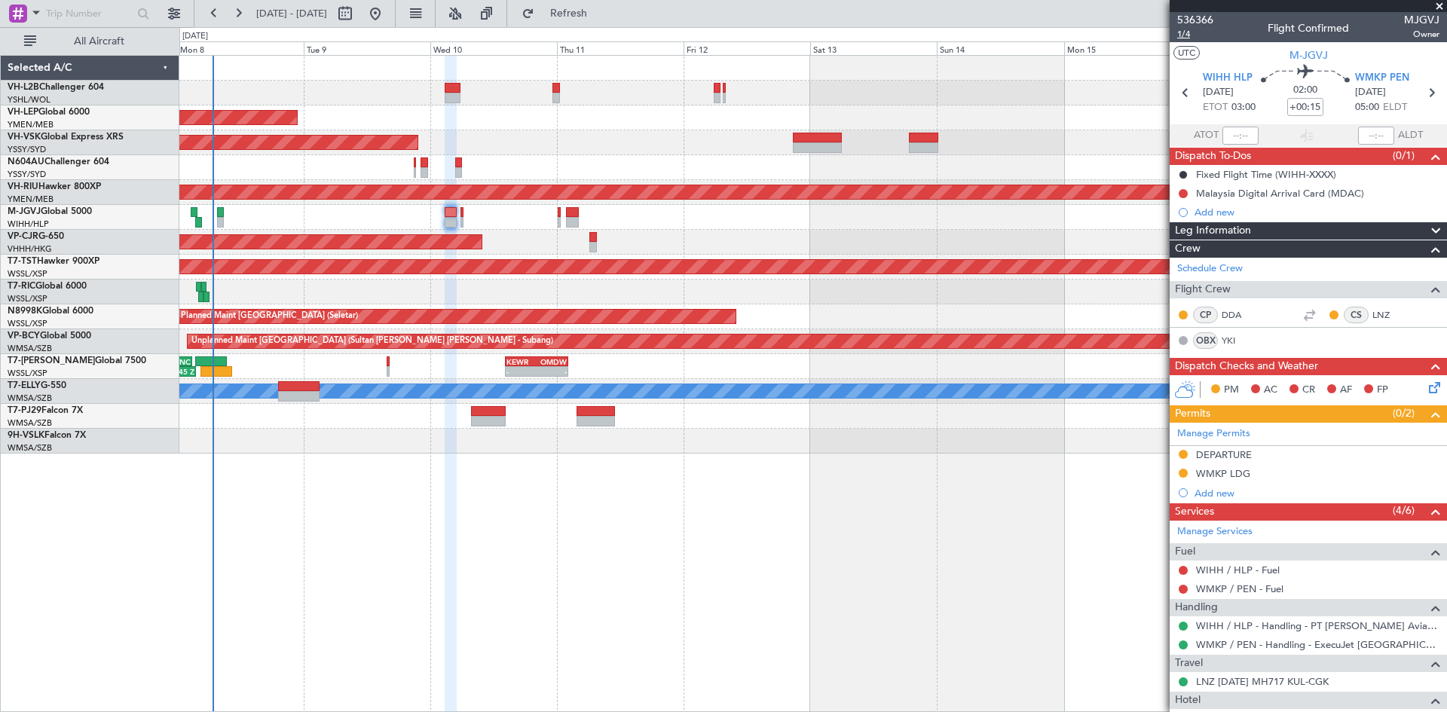
click at [1028, 37] on span "1/4" at bounding box center [1195, 34] width 36 height 13
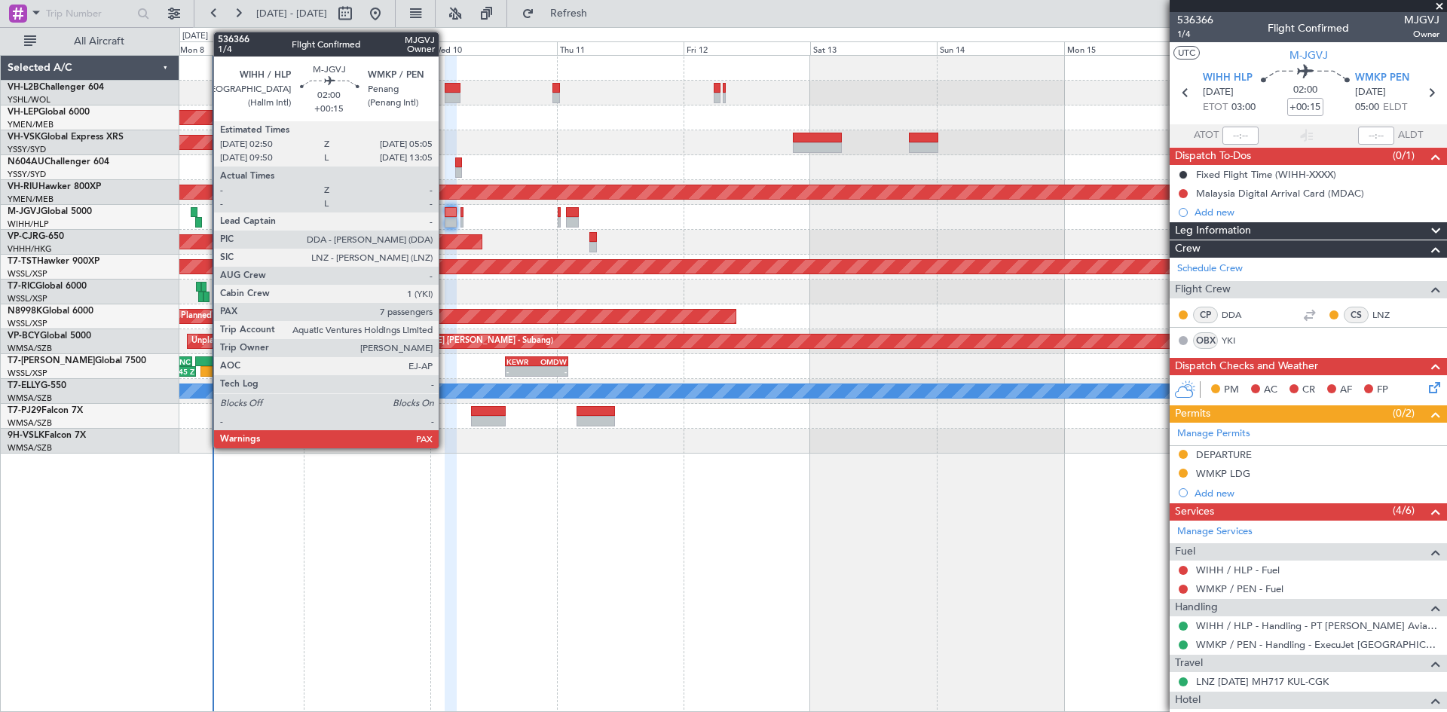
click at [445, 215] on div at bounding box center [451, 212] width 12 height 11
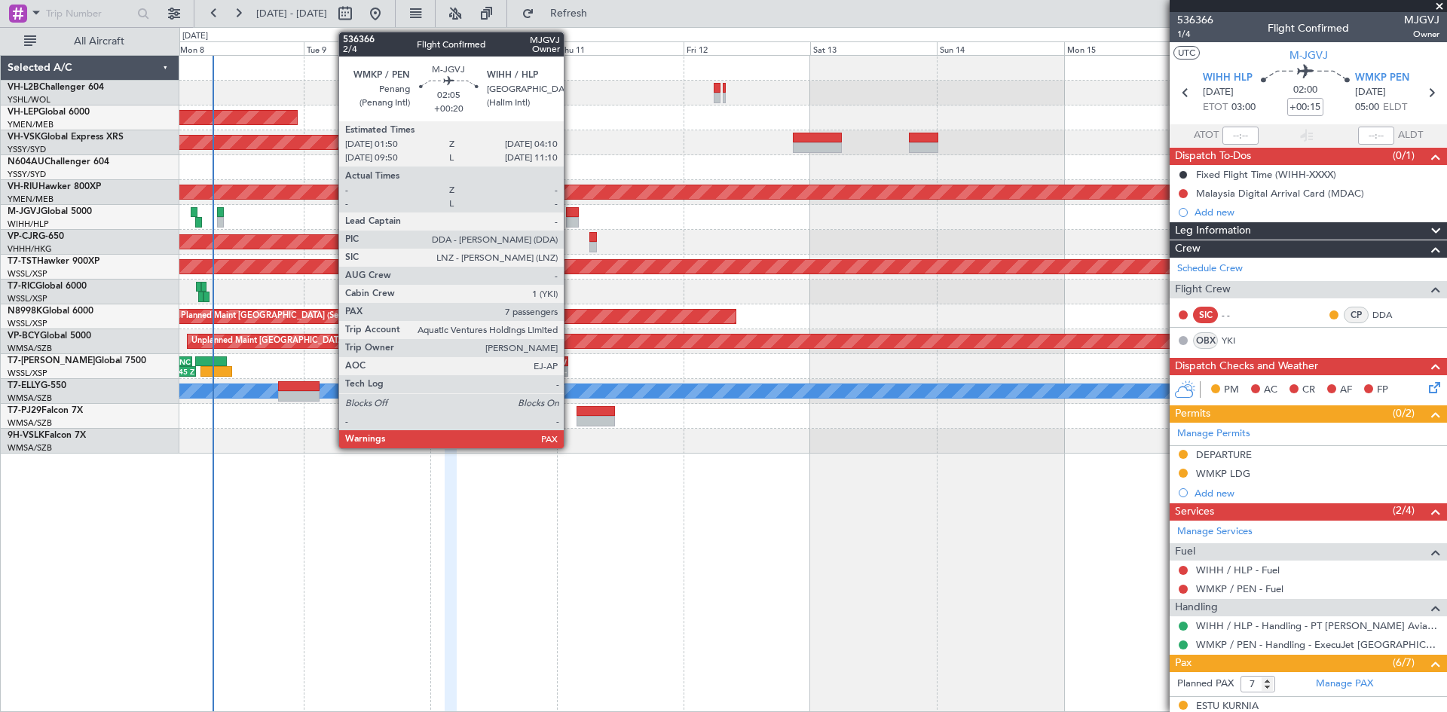
click at [570, 219] on div at bounding box center [572, 222] width 13 height 11
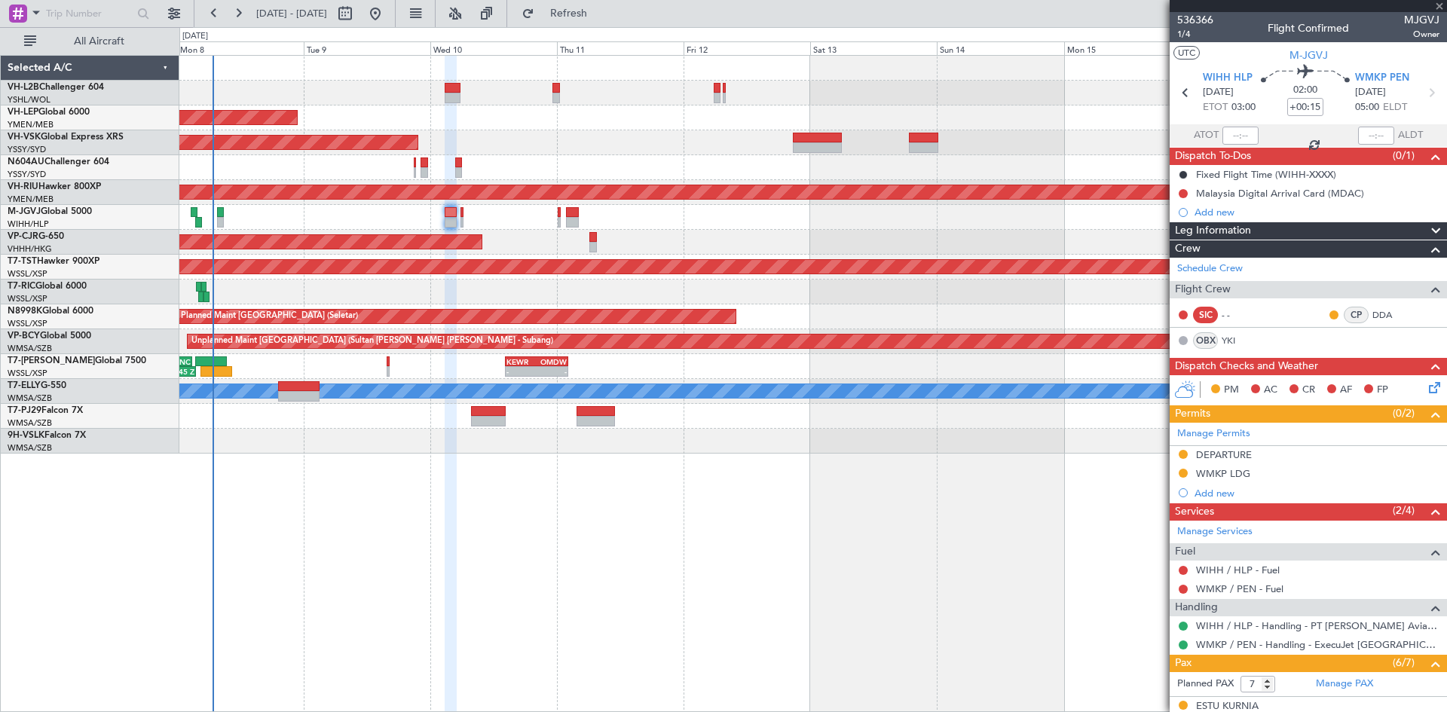
type input "+00:20"
